Goal: Information Seeking & Learning: Learn about a topic

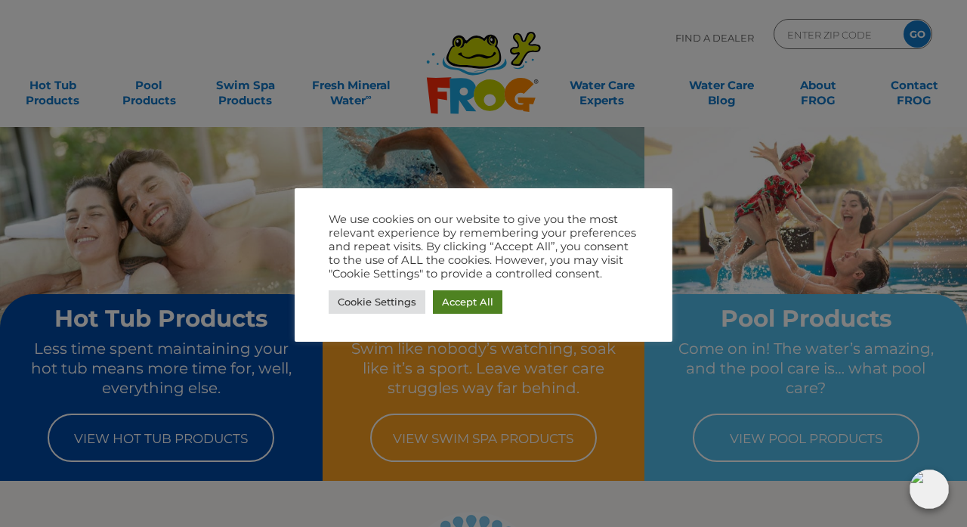
click at [474, 305] on link "Accept All" at bounding box center [468, 301] width 70 height 23
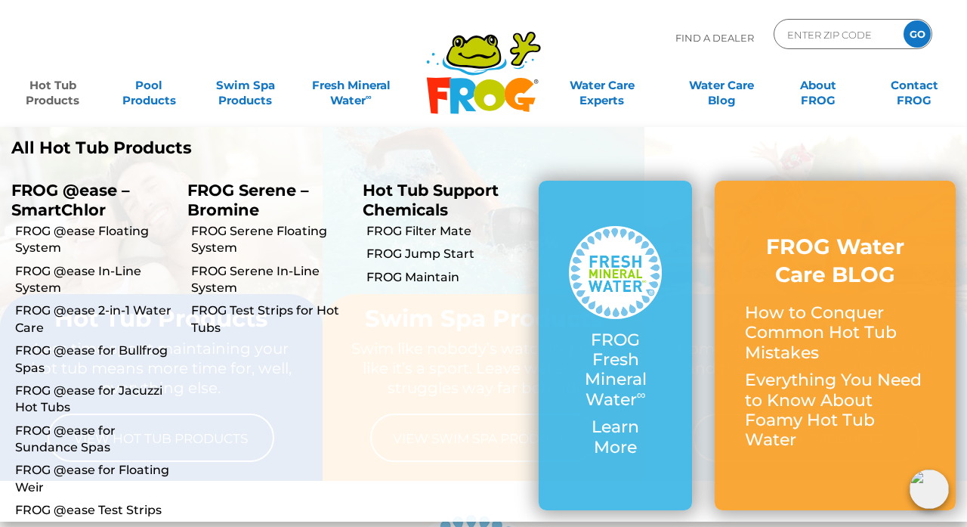
click at [57, 83] on link "Hot Tub Products" at bounding box center [52, 85] width 75 height 30
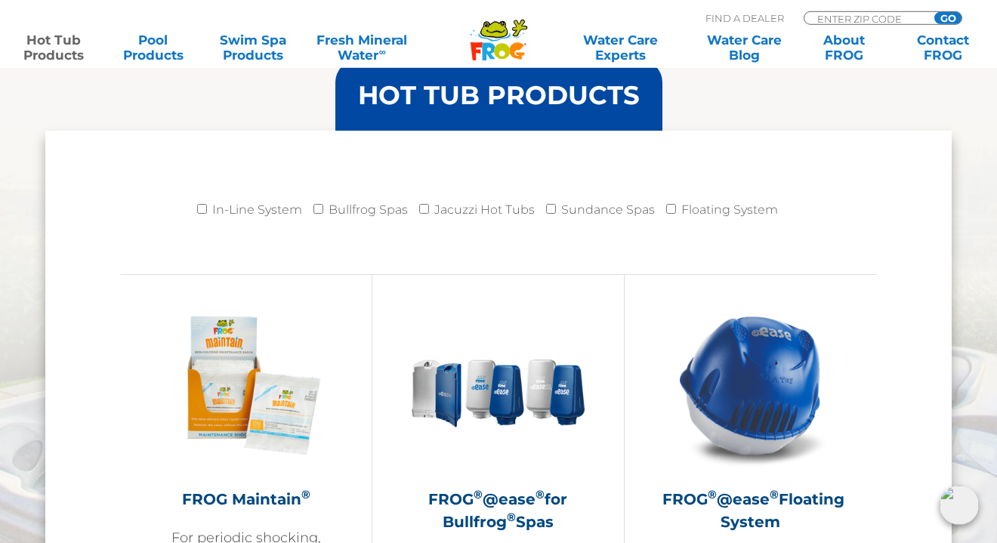
scroll to position [1497, 0]
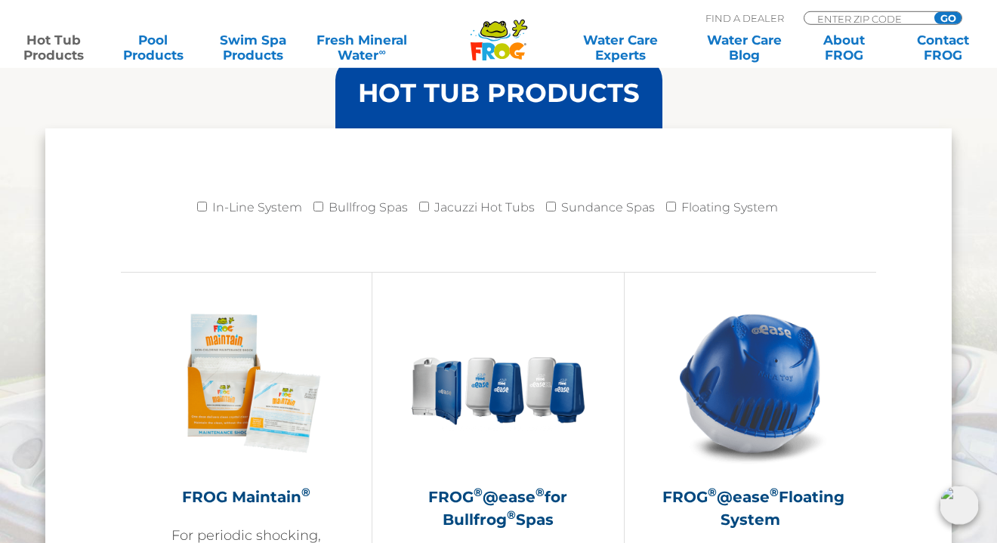
click at [205, 208] on input "In-Line System" at bounding box center [202, 207] width 10 height 10
checkbox input "true"
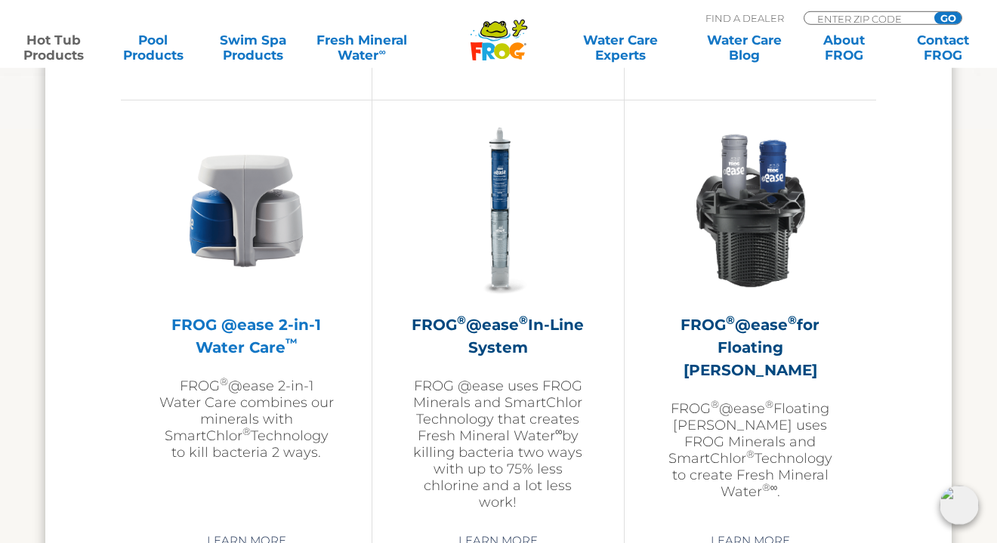
scroll to position [2173, 0]
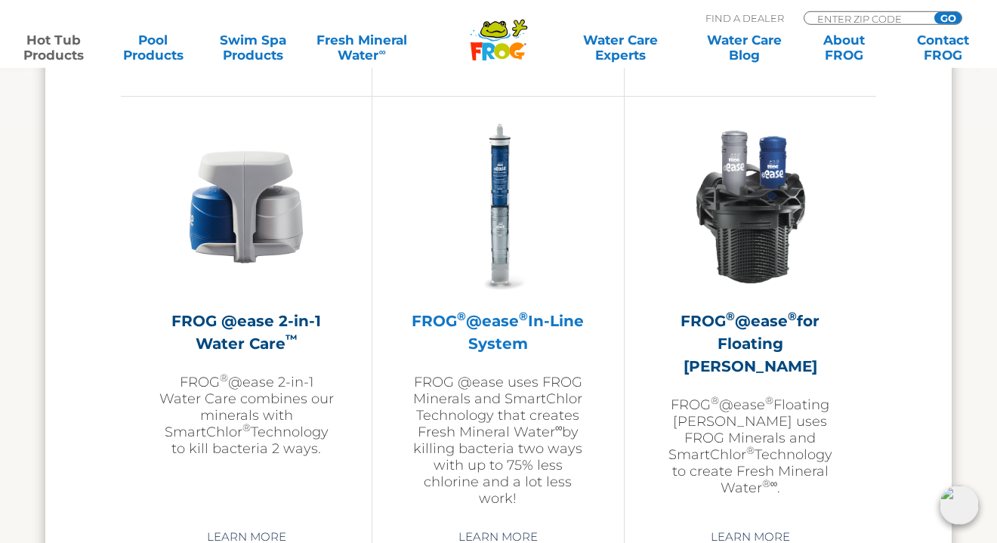
click at [502, 240] on img at bounding box center [497, 206] width 175 height 175
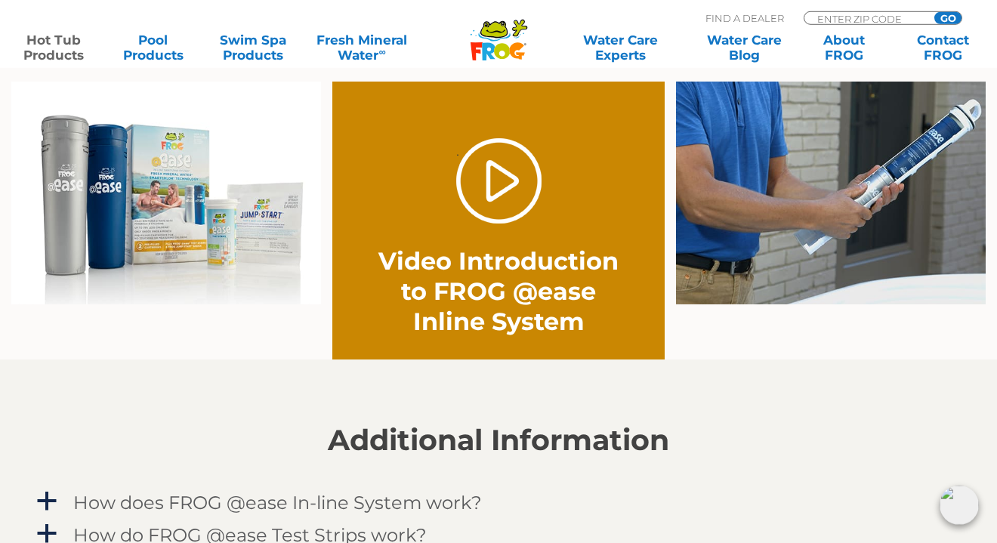
scroll to position [1157, 0]
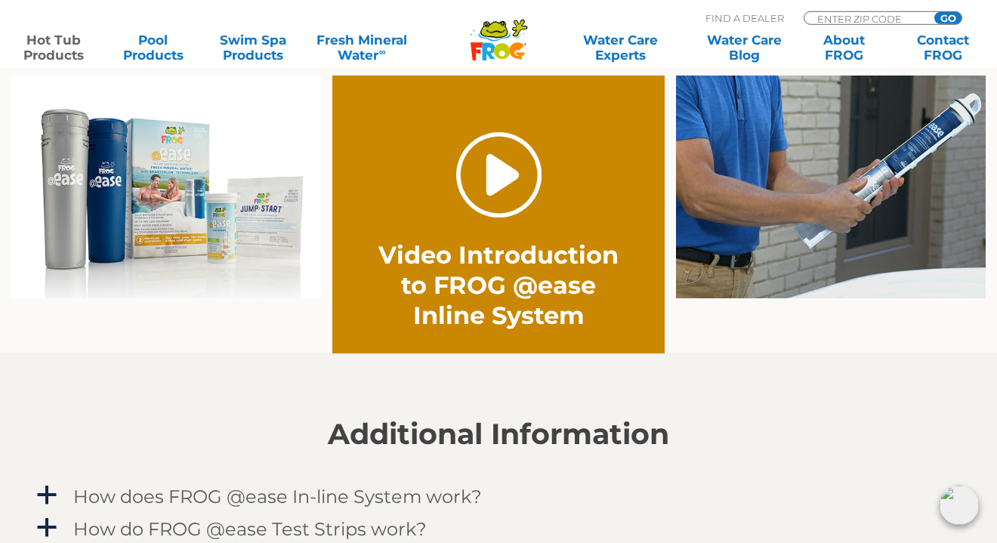
click at [506, 172] on link "." at bounding box center [498, 174] width 85 height 85
